Goal: Find specific fact: Find contact information

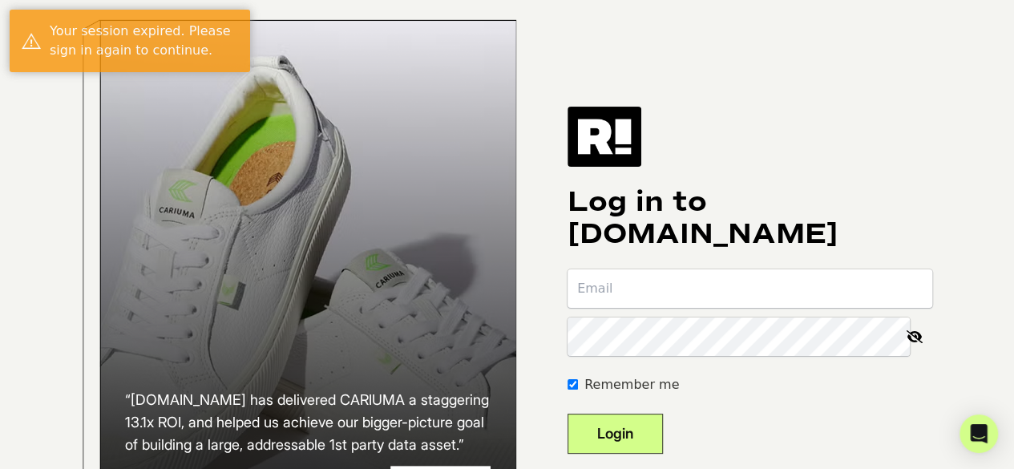
type input "will@ycgfunds.com"
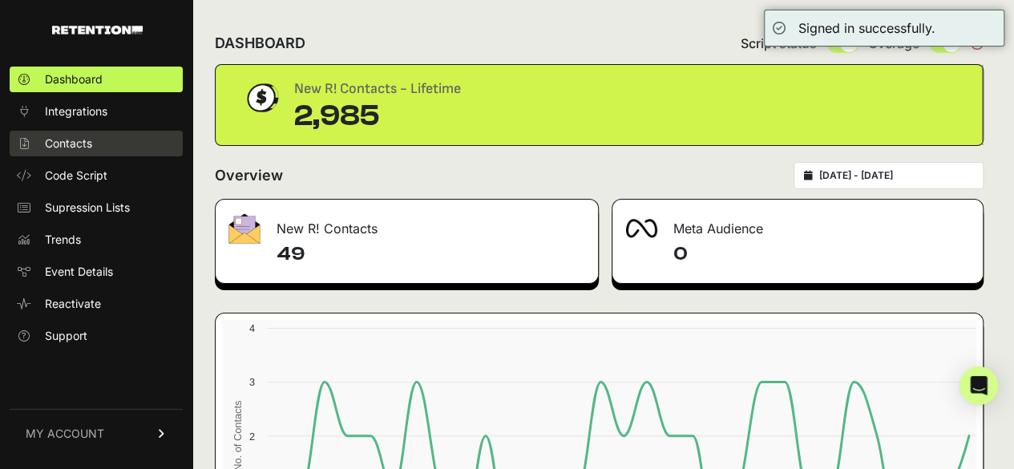
click at [92, 142] on link "Contacts" at bounding box center [96, 144] width 173 height 26
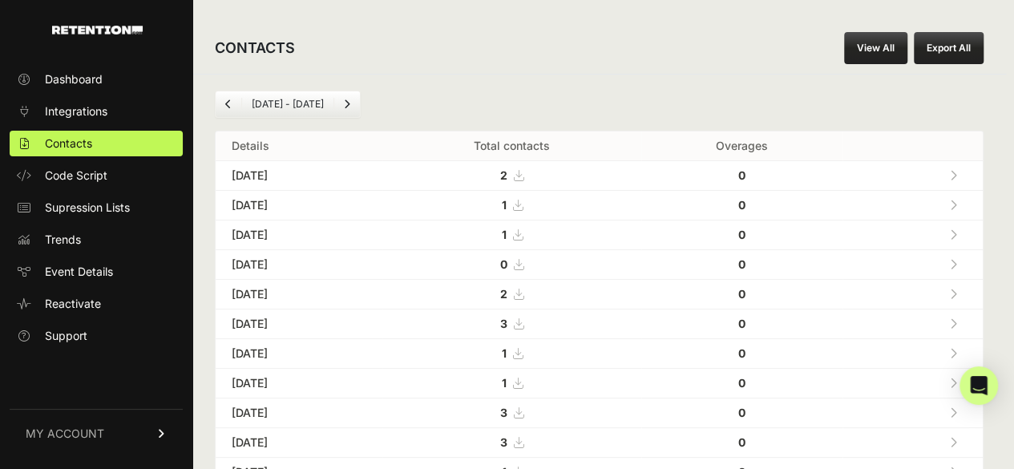
click at [957, 168] on span at bounding box center [953, 175] width 7 height 14
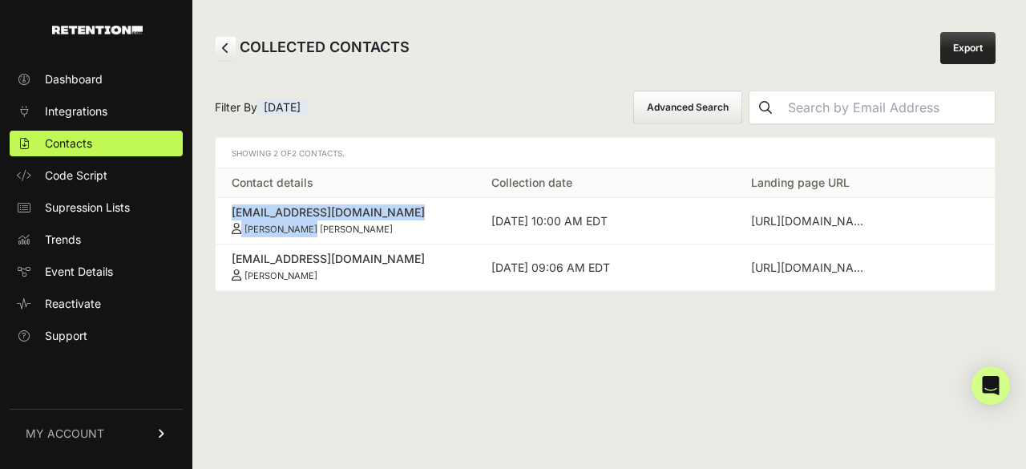
drag, startPoint x: 222, startPoint y: 207, endPoint x: 343, endPoint y: 232, distance: 123.7
click at [343, 232] on td "[EMAIL_ADDRESS][DOMAIN_NAME] [PERSON_NAME] [PERSON_NAME]" at bounding box center [346, 221] width 260 height 46
copy link "[EMAIL_ADDRESS][DOMAIN_NAME] [PERSON_NAME] [PERSON_NAME]"
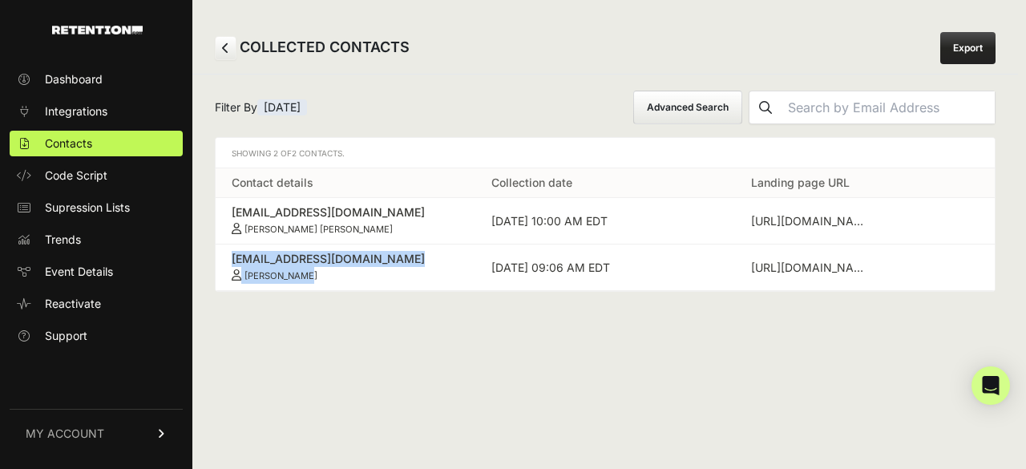
drag, startPoint x: 226, startPoint y: 253, endPoint x: 326, endPoint y: 265, distance: 101.0
click at [326, 265] on td "[EMAIL_ADDRESS][DOMAIN_NAME] [PERSON_NAME]" at bounding box center [346, 268] width 260 height 46
copy link "[EMAIL_ADDRESS][DOMAIN_NAME] [PERSON_NAME]"
click at [87, 143] on span "Contacts" at bounding box center [68, 143] width 47 height 16
